Goal: Task Accomplishment & Management: Manage account settings

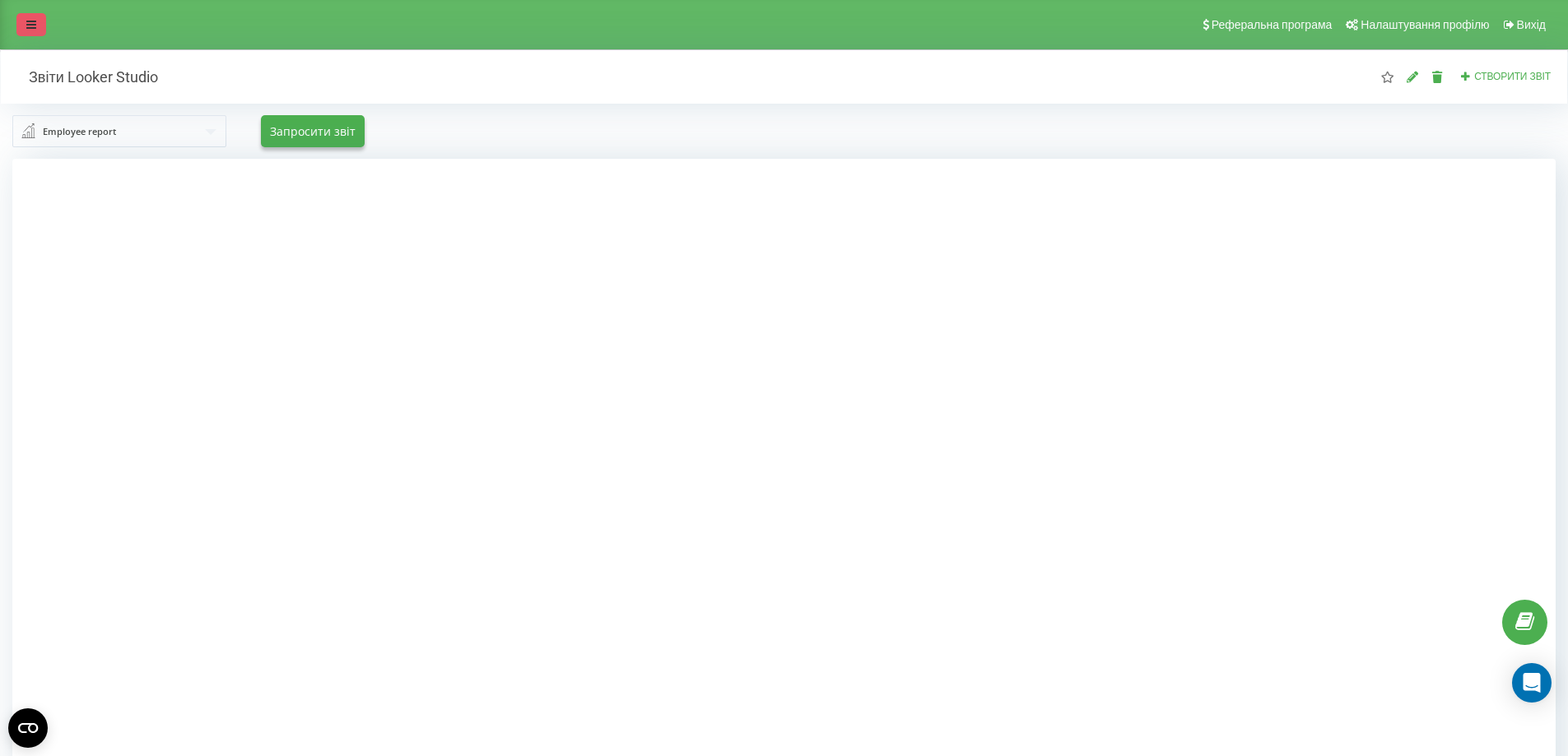
click at [34, 18] on link at bounding box center [31, 24] width 30 height 23
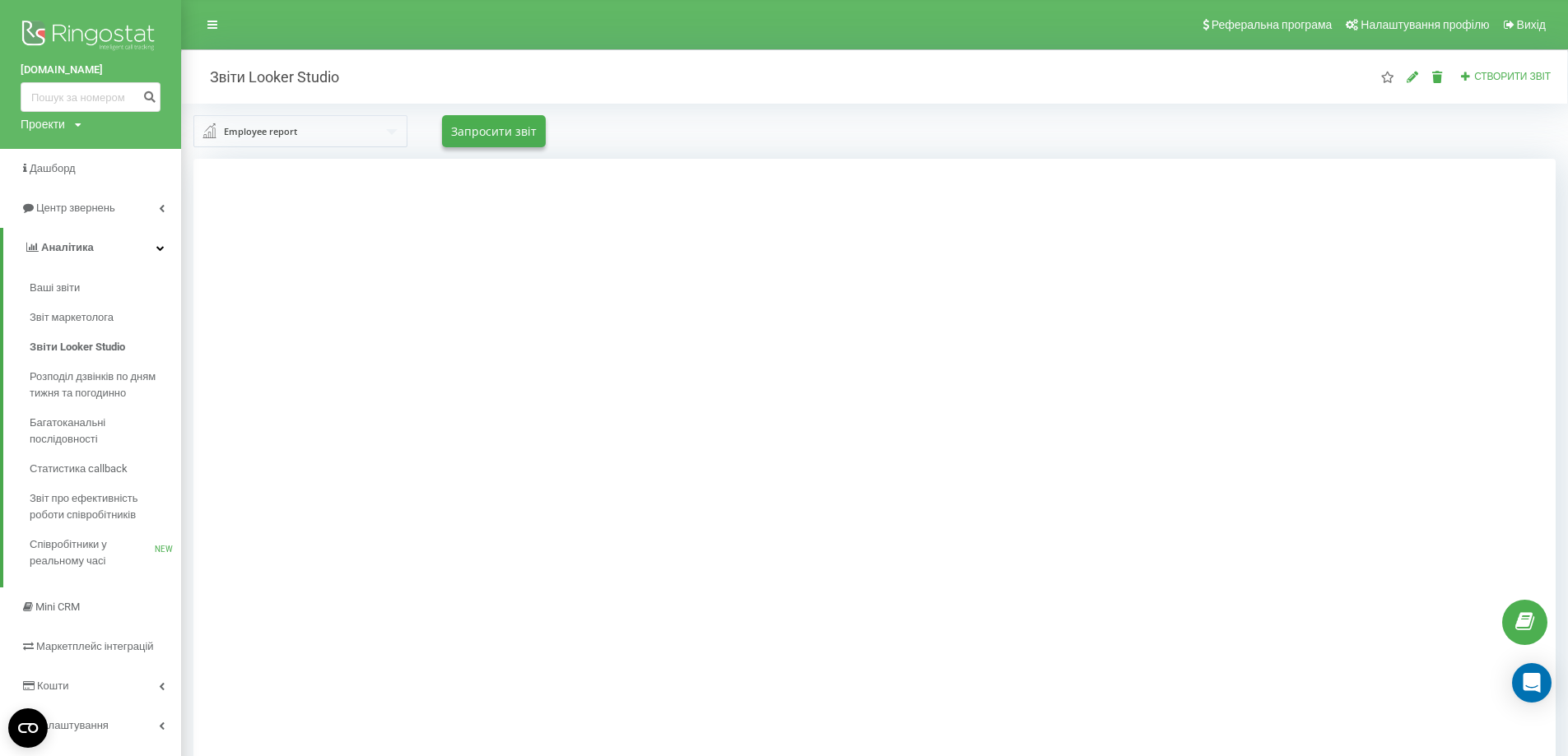
click at [45, 66] on link "[DOMAIN_NAME]" at bounding box center [90, 70] width 140 height 16
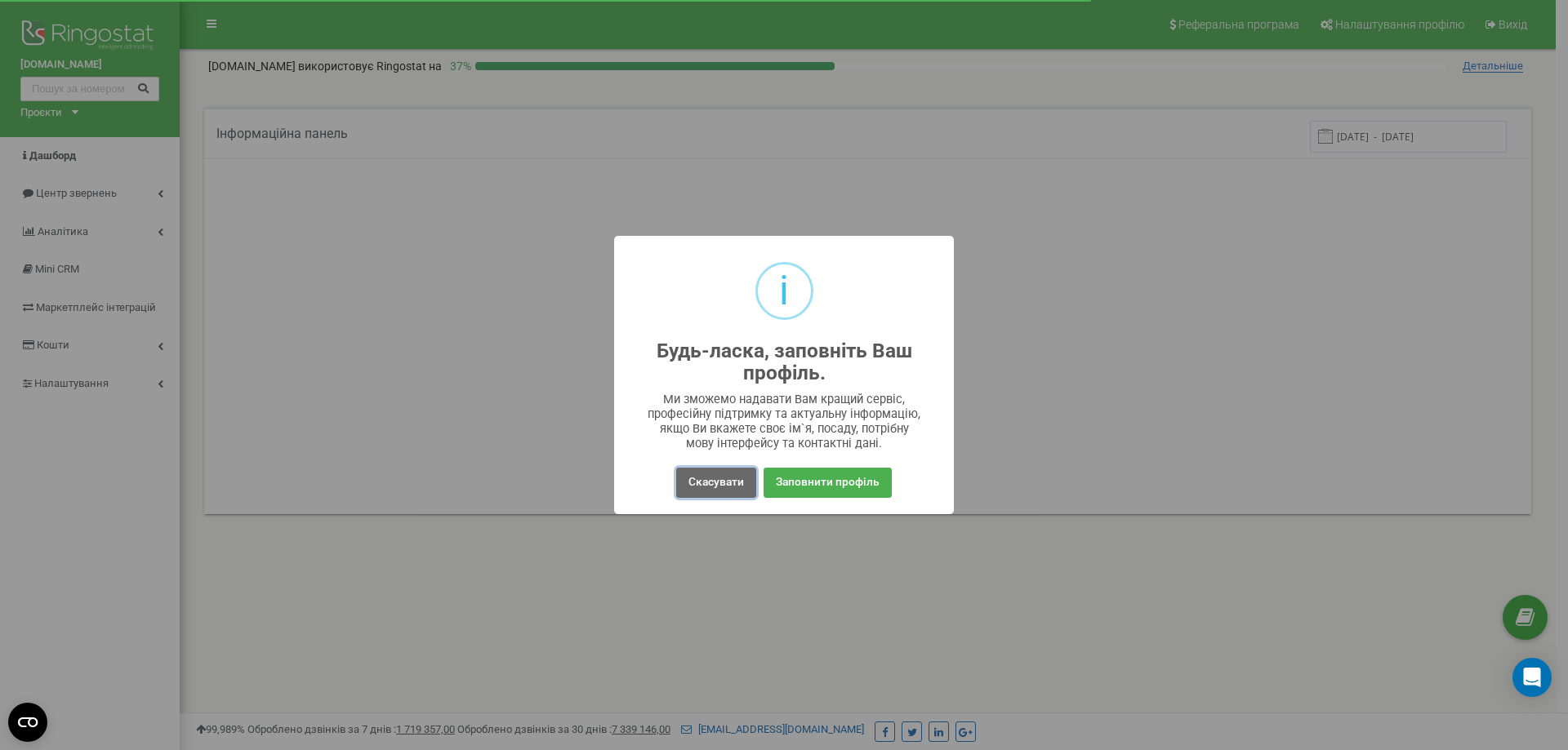
click at [712, 489] on button "Скасувати" at bounding box center [716, 483] width 80 height 30
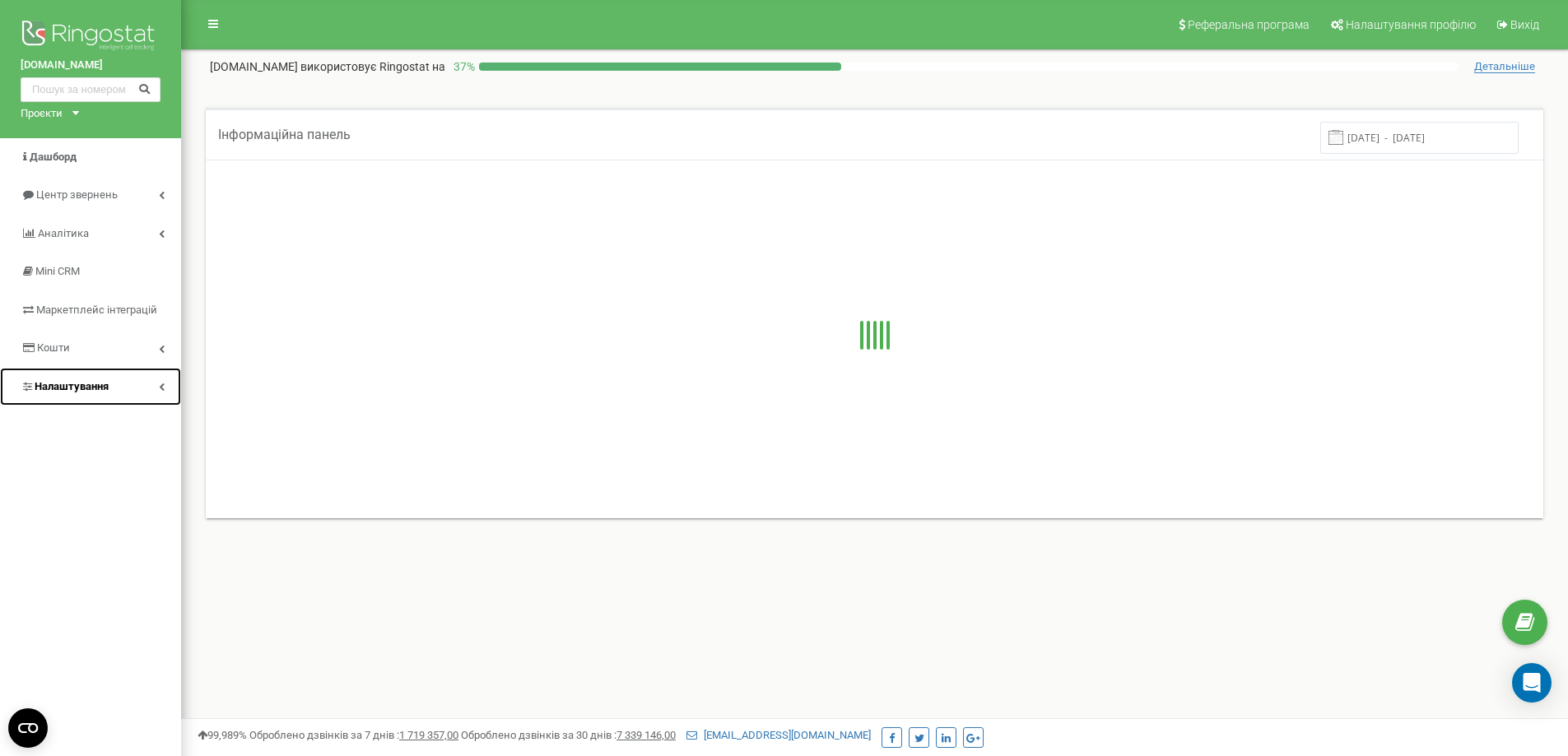
click at [132, 388] on link "Налаштування" at bounding box center [90, 387] width 181 height 38
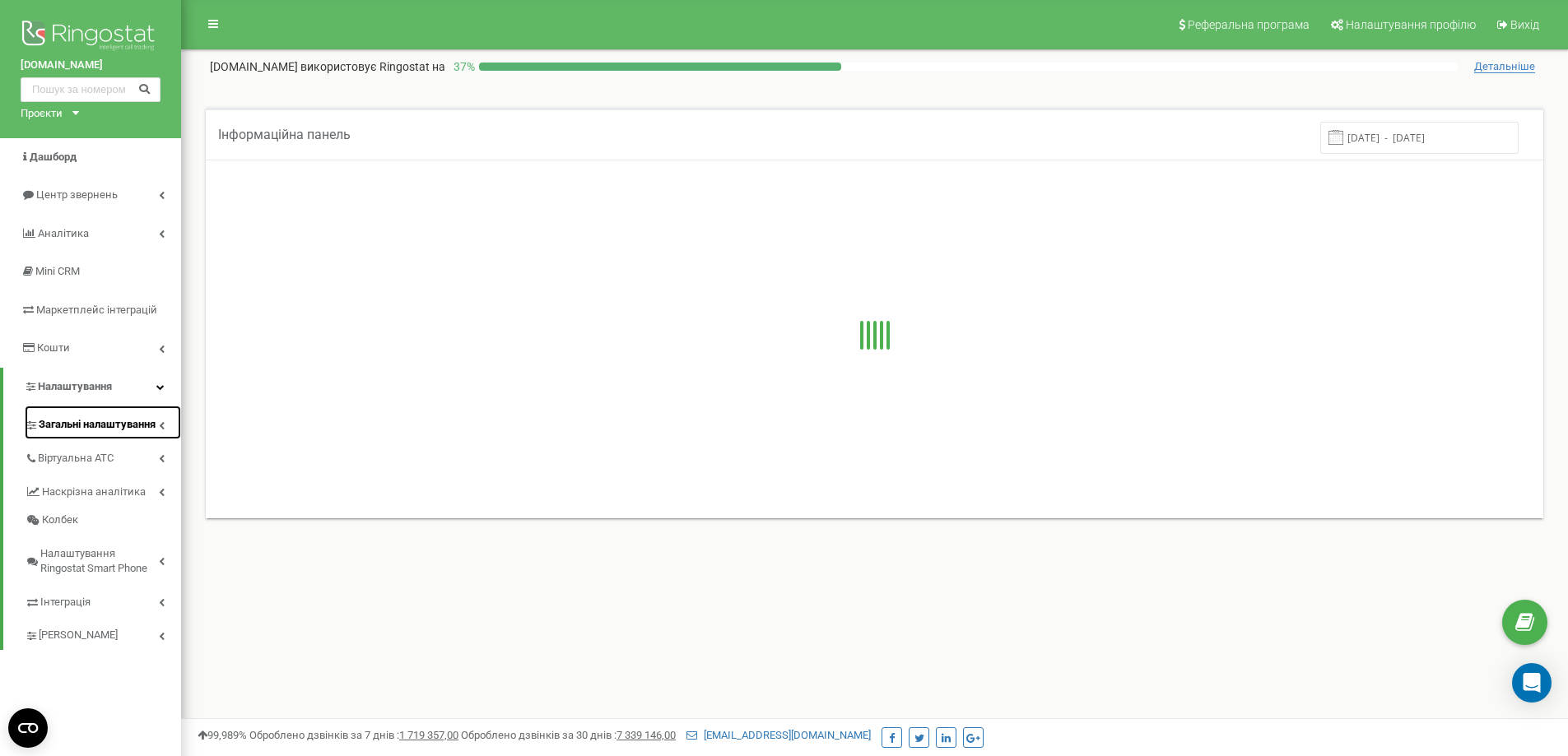
click at [123, 427] on span "Загальні налаштування" at bounding box center [96, 425] width 117 height 15
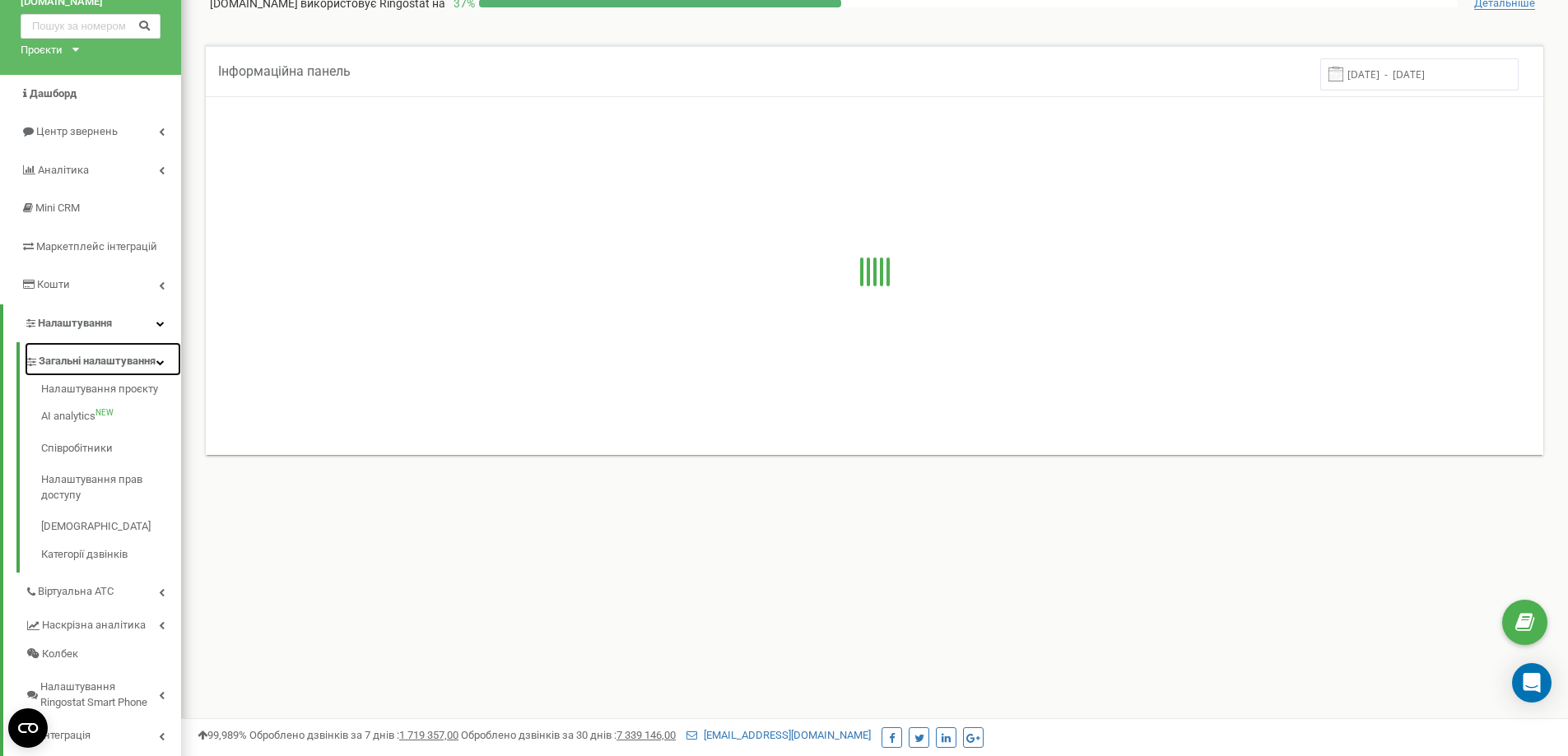
scroll to position [165, 0]
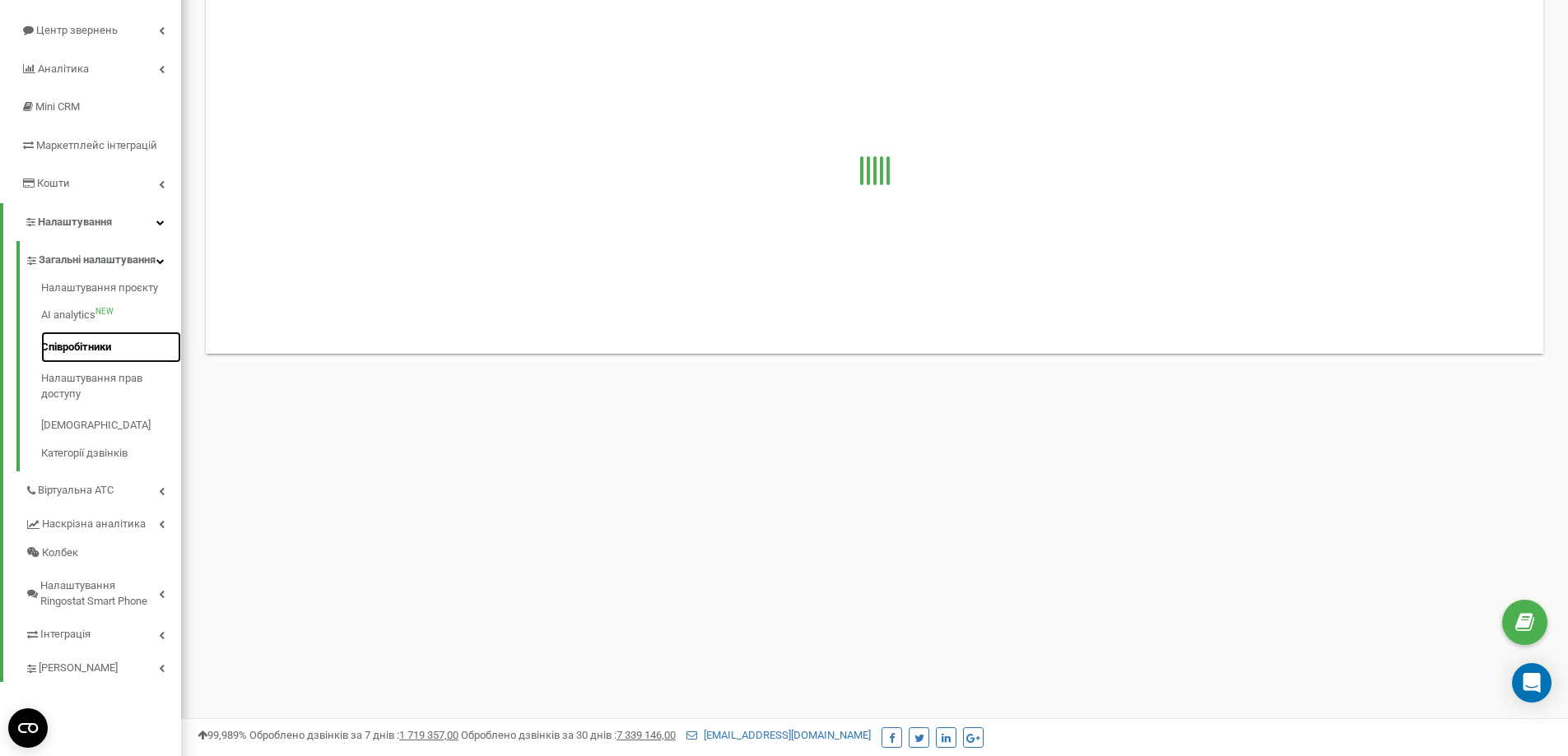
click at [101, 364] on link "Співробітники" at bounding box center [111, 348] width 140 height 32
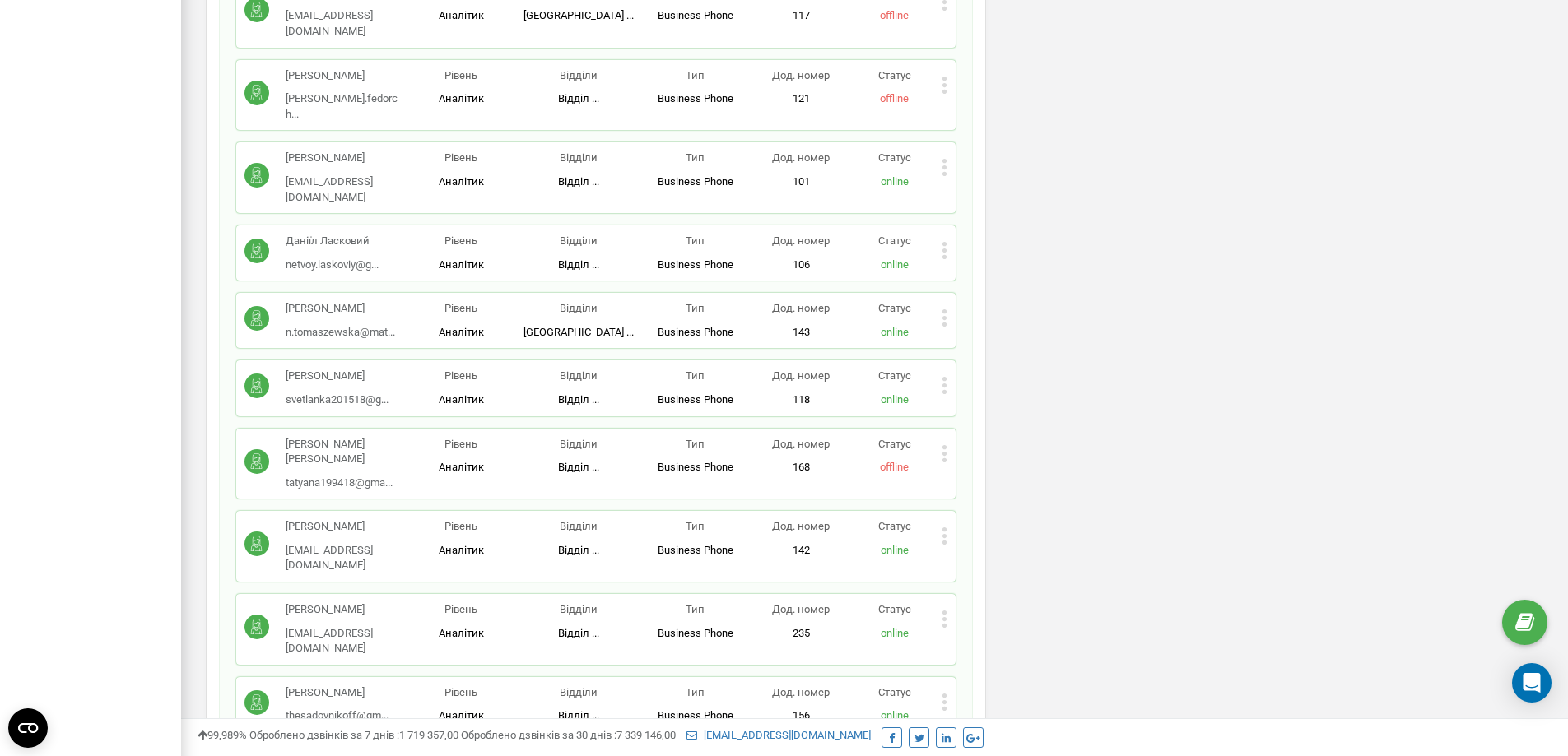
scroll to position [1316, 0]
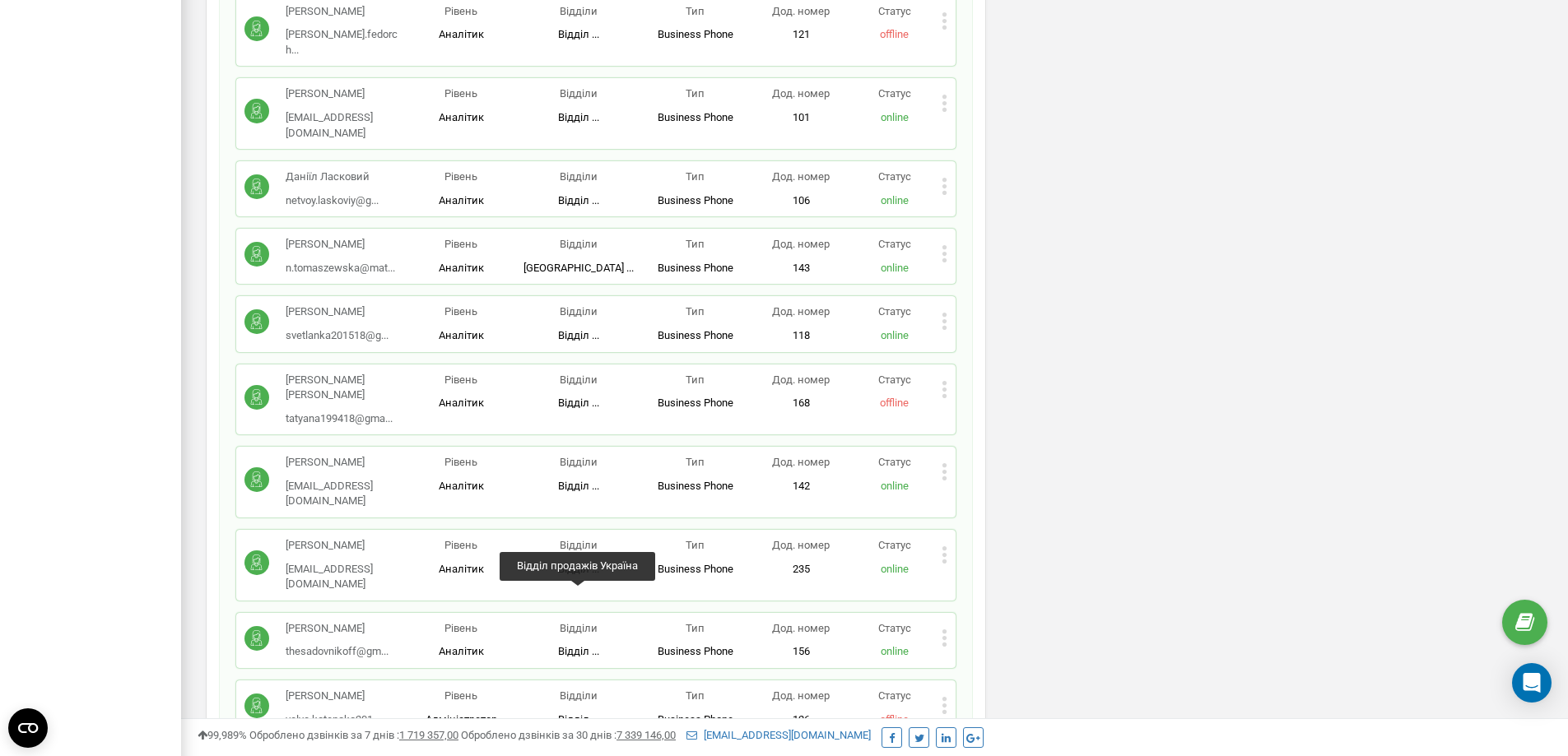
click at [571, 713] on span "Відділ ..." at bounding box center [579, 719] width 41 height 13
click at [946, 703] on icon at bounding box center [944, 705] width 4 height 4
click at [972, 726] on span "Редагувати" at bounding box center [996, 731] width 65 height 11
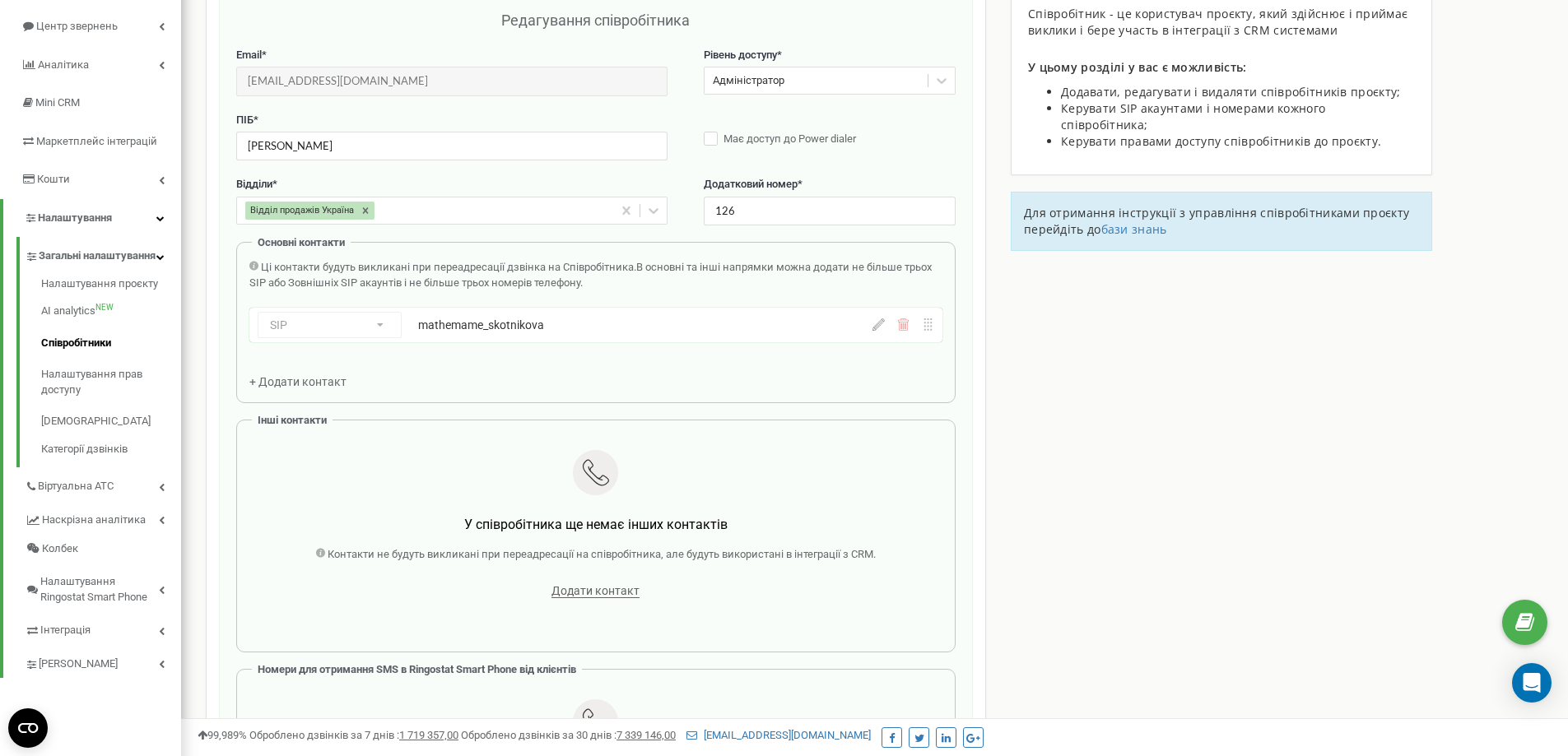
scroll to position [165, 0]
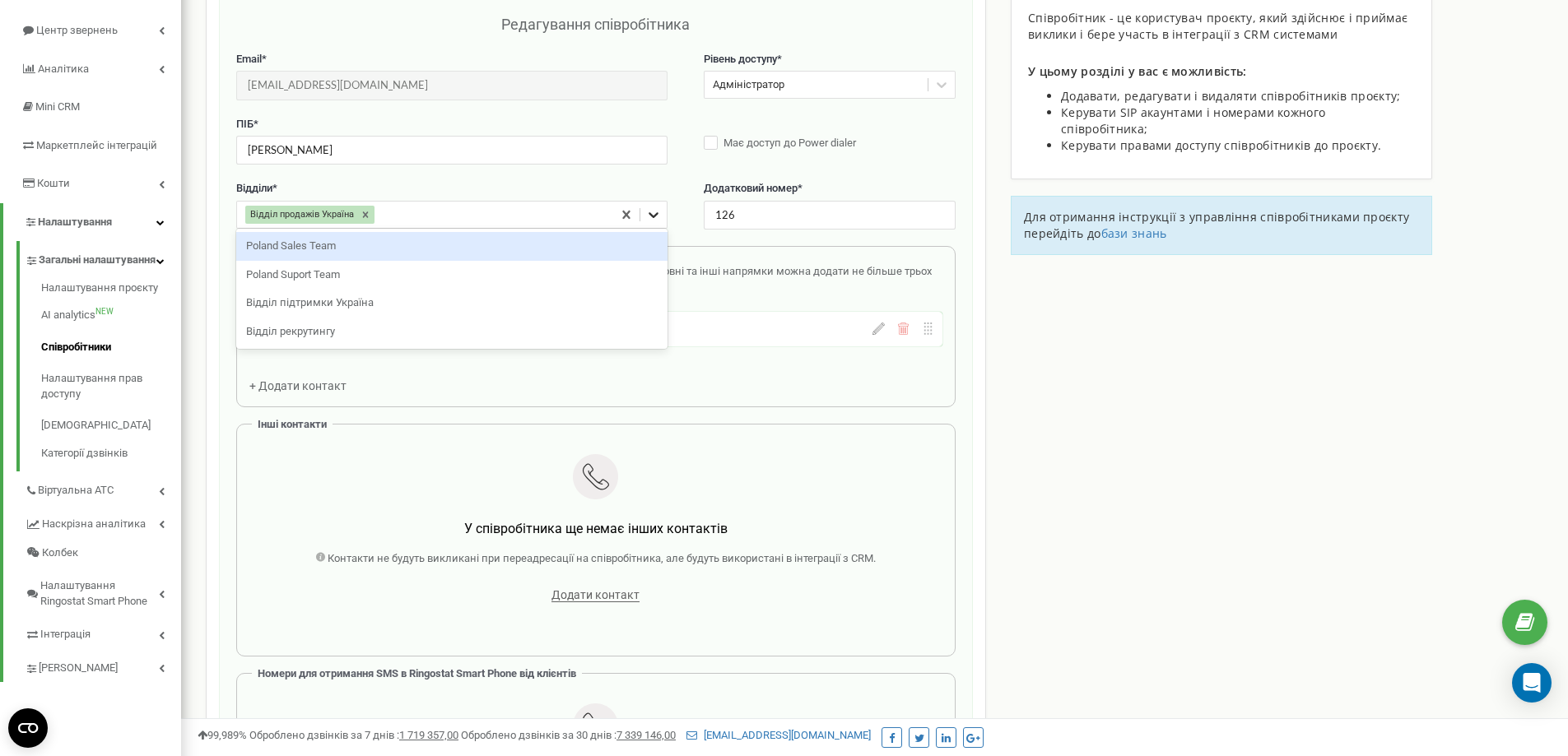
click at [657, 219] on icon at bounding box center [653, 214] width 16 height 16
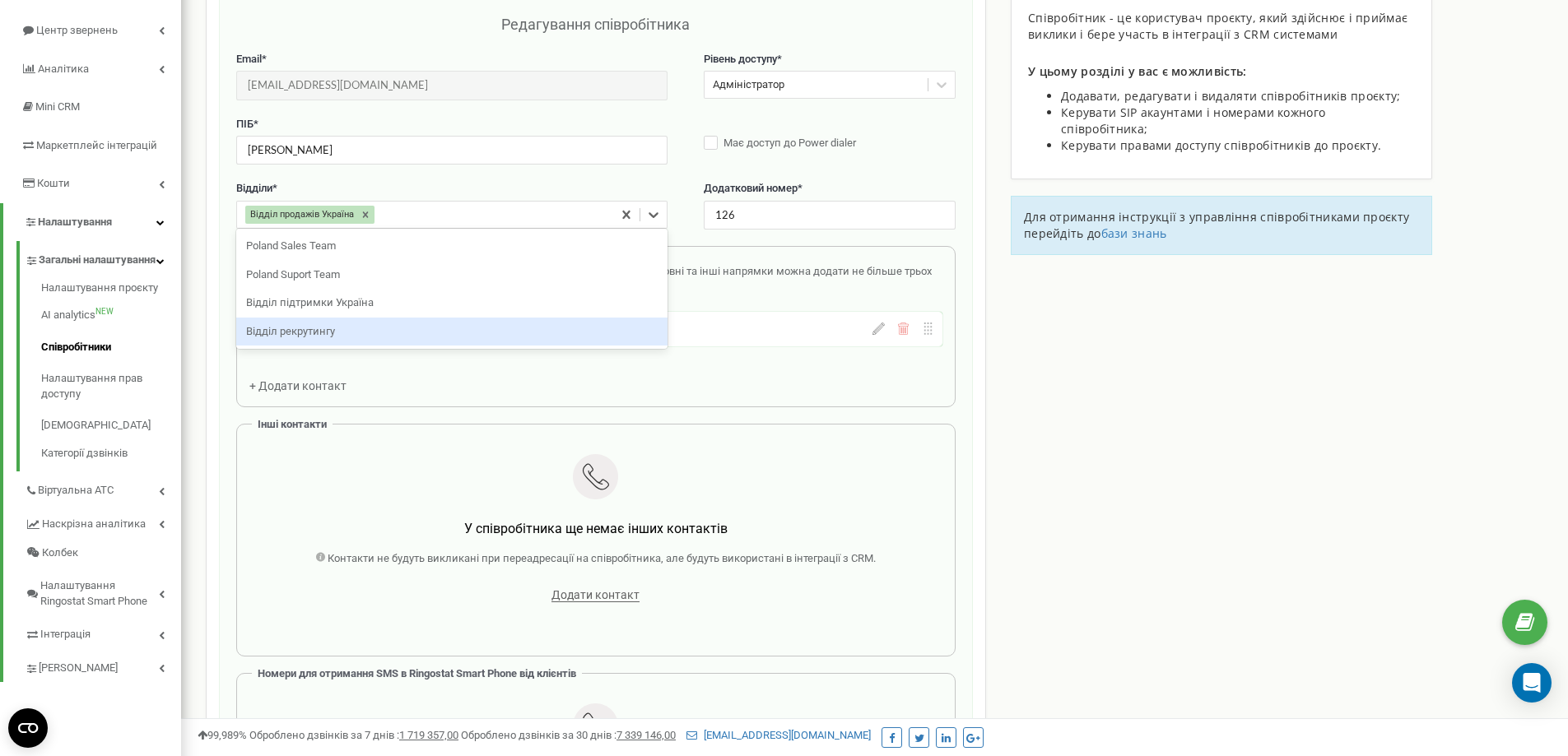
click at [342, 322] on div "Відділ рекрутингу" at bounding box center [452, 332] width 431 height 29
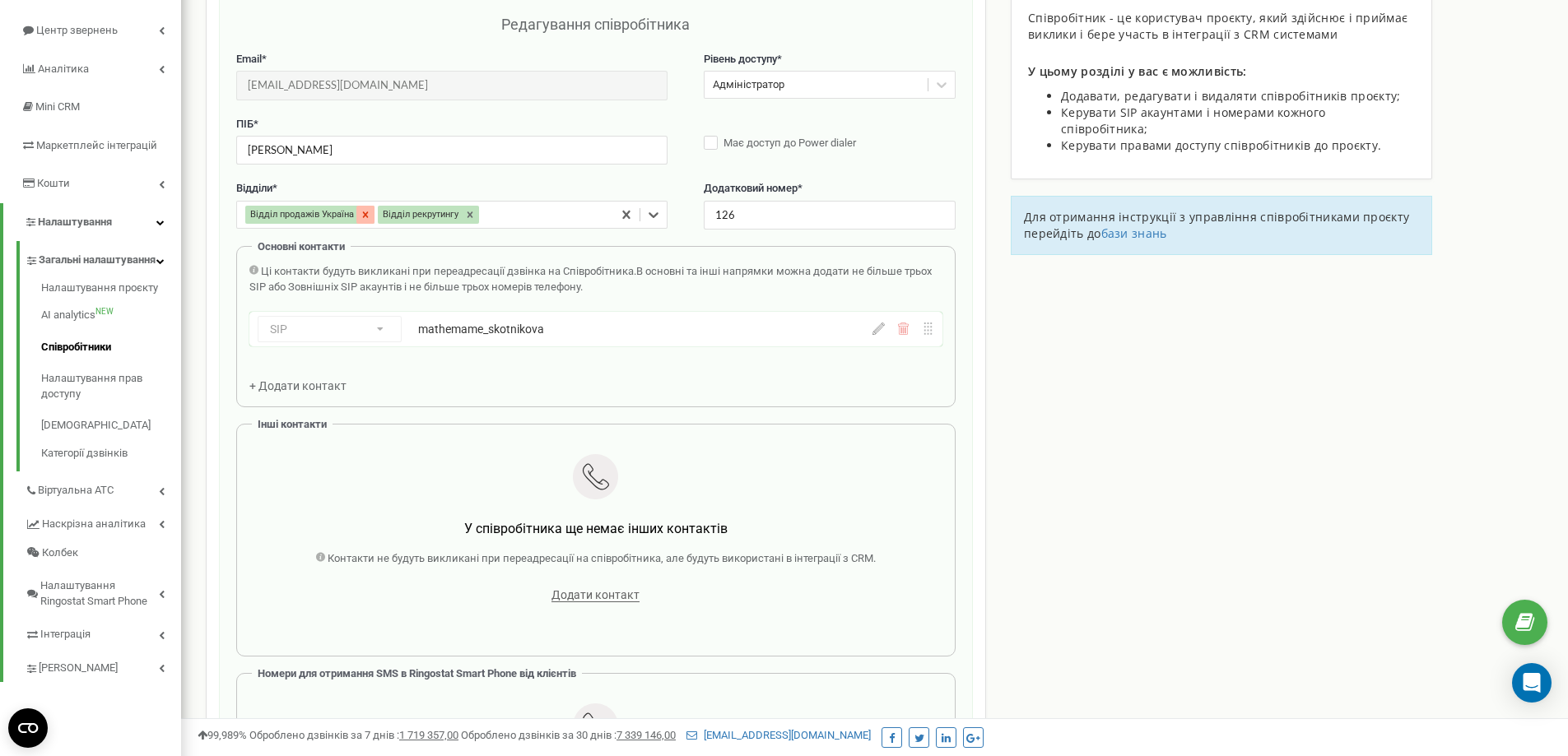
click at [366, 213] on icon at bounding box center [366, 215] width 12 height 12
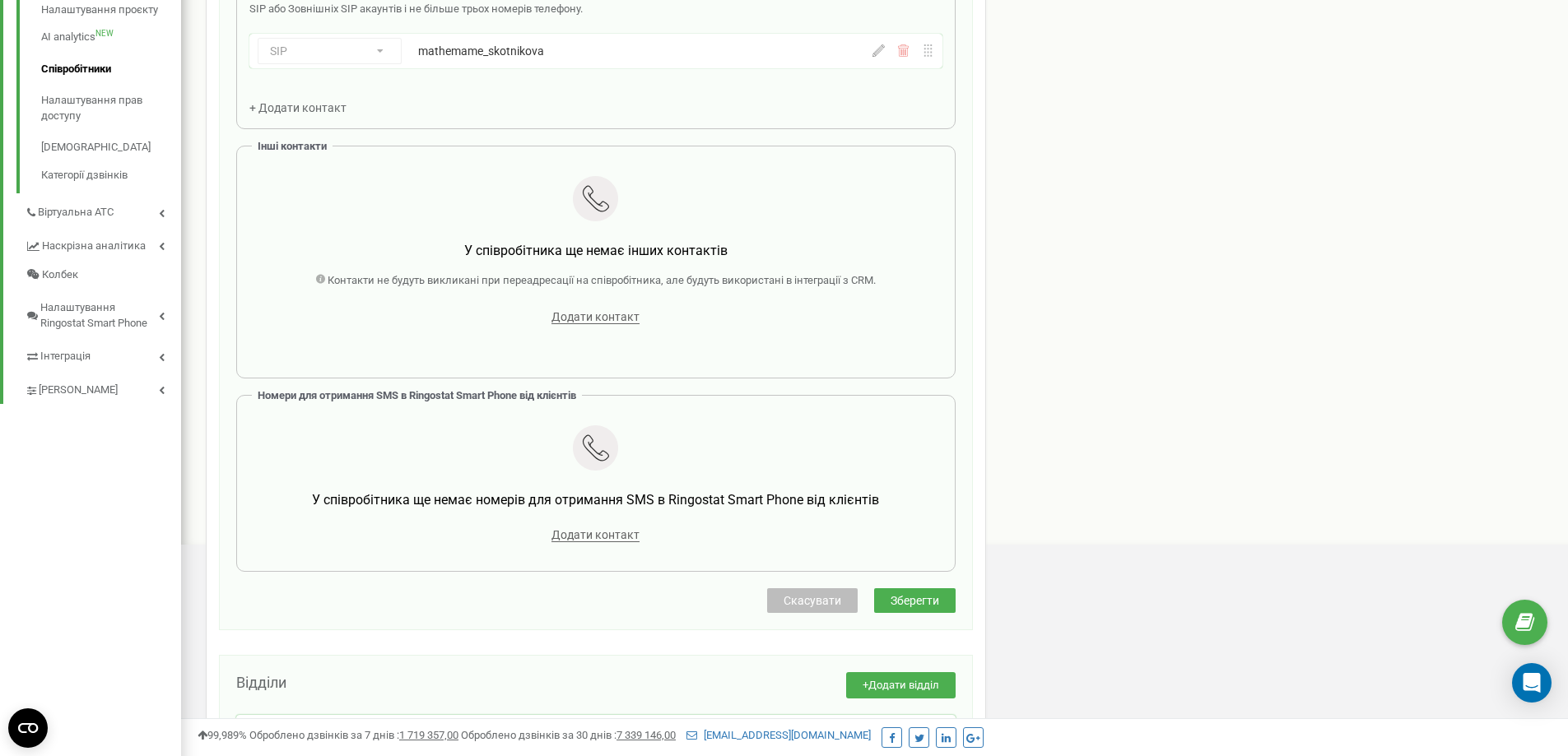
scroll to position [494, 0]
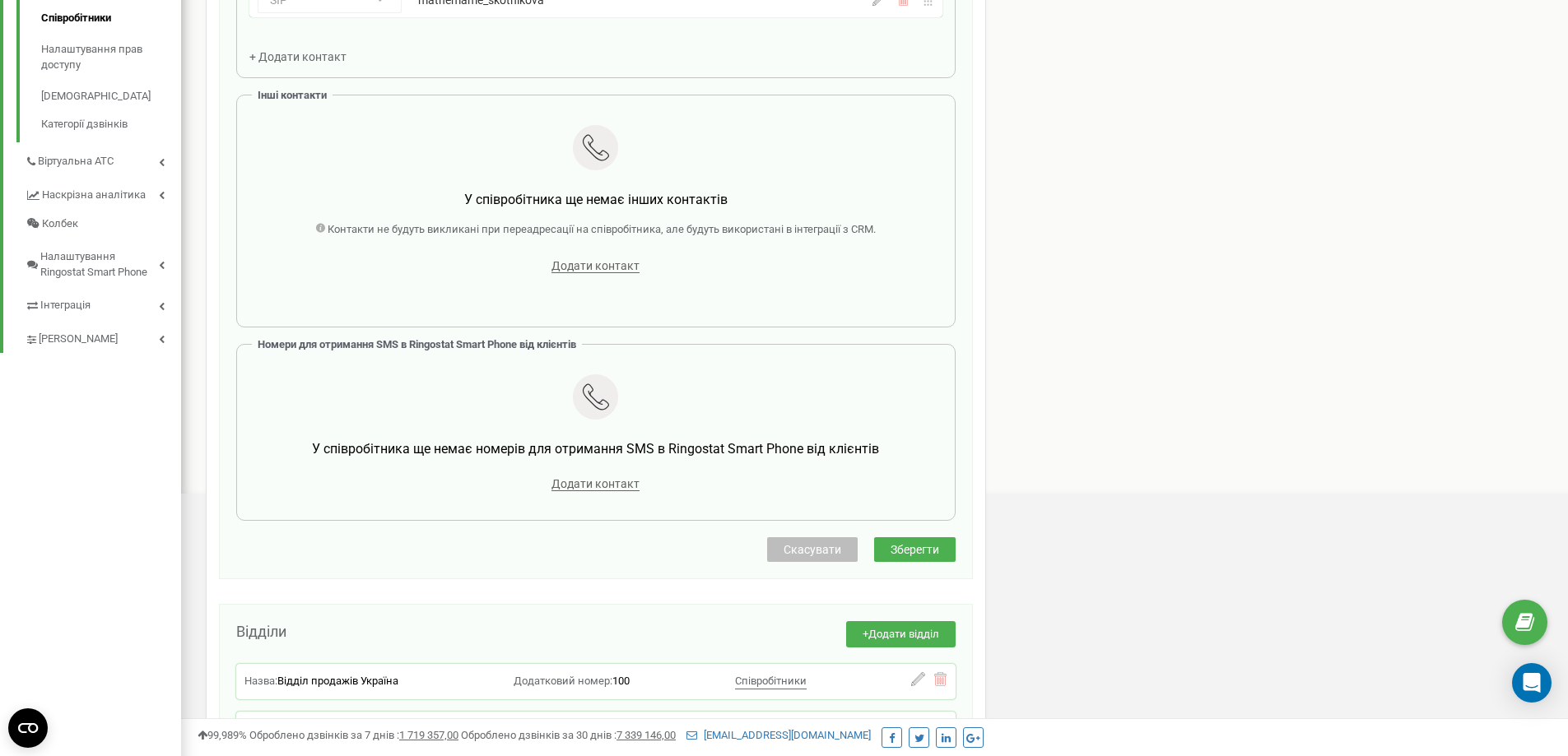
click at [917, 543] on span "Зберегти" at bounding box center [915, 549] width 48 height 13
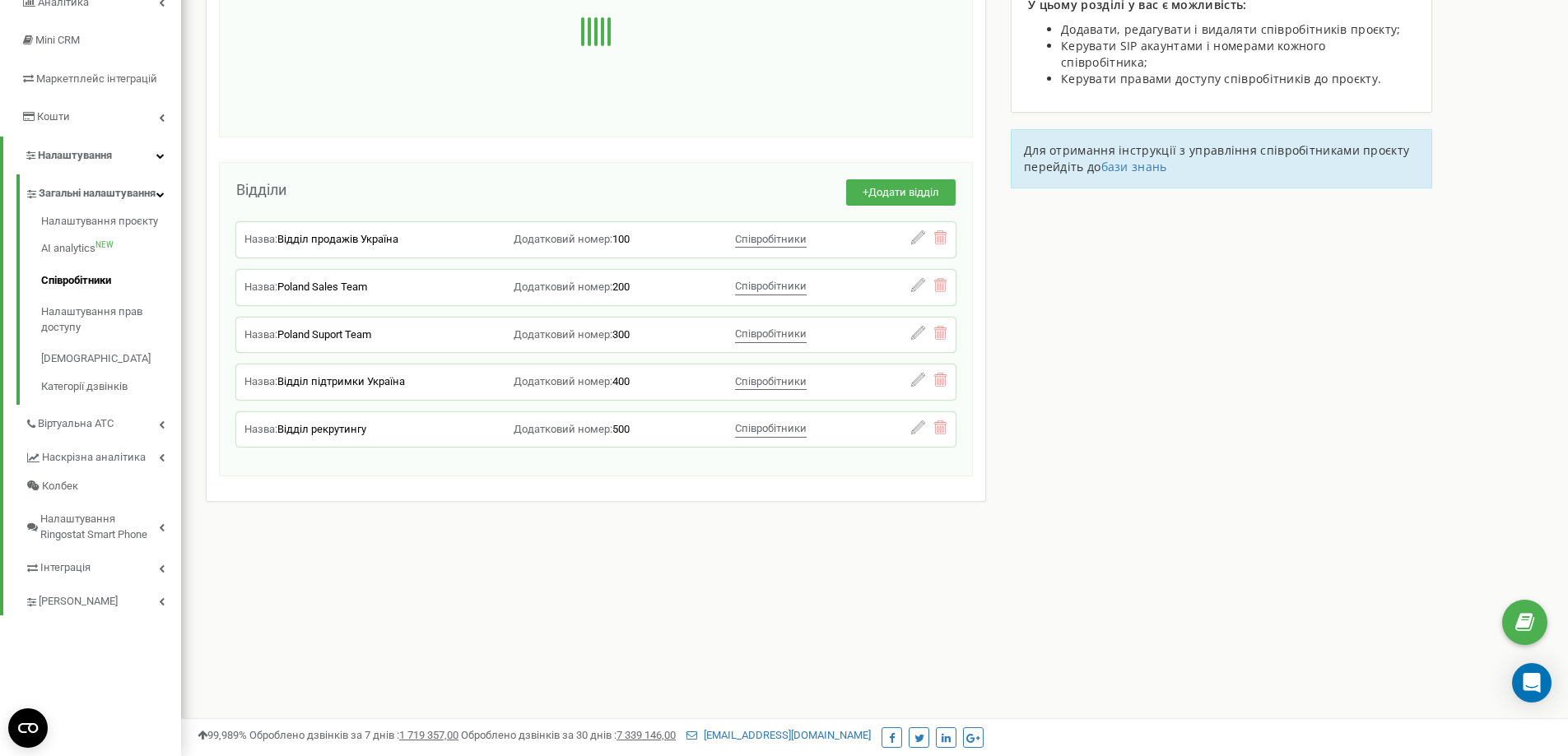
scroll to position [231, 0]
click at [309, 429] on span "Відділ рекрутингу" at bounding box center [322, 429] width 88 height 13
click at [786, 427] on span "Співробітники" at bounding box center [771, 428] width 71 height 13
